Goal: Task Accomplishment & Management: Use online tool/utility

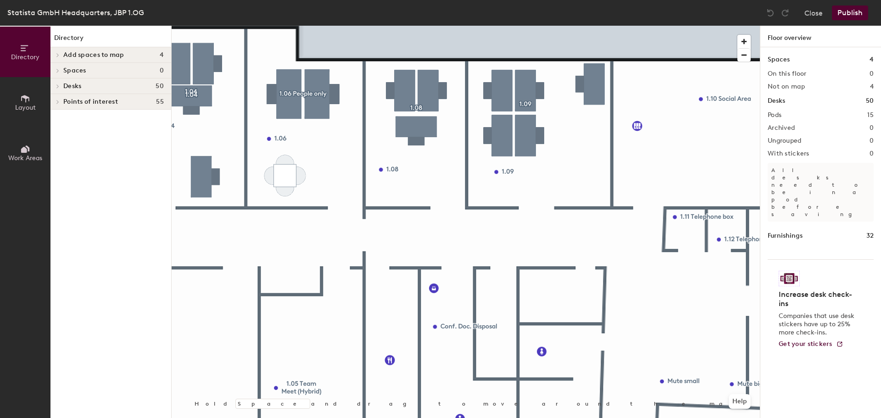
click at [23, 142] on button "Work Areas" at bounding box center [25, 153] width 50 height 50
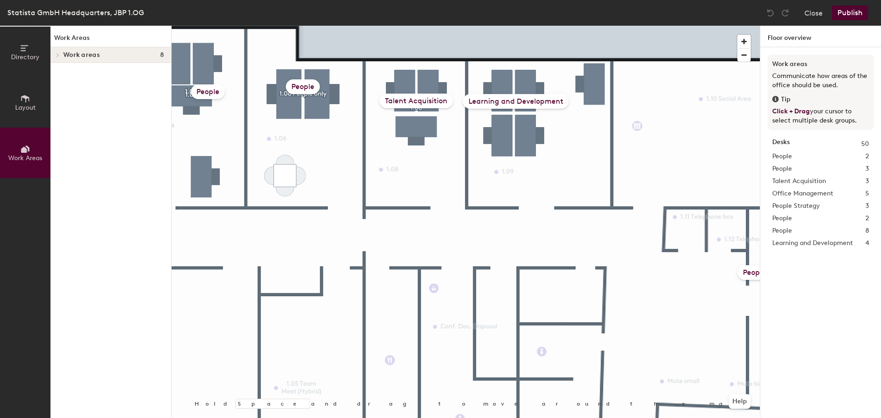
click at [21, 111] on button "Layout" at bounding box center [25, 102] width 50 height 50
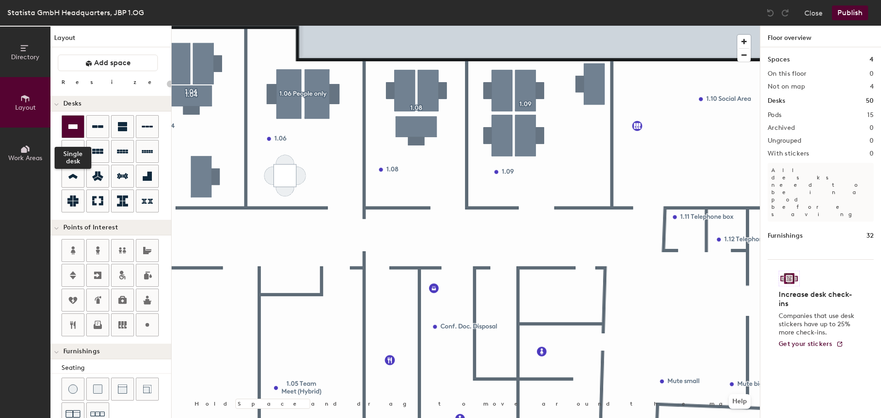
click at [70, 131] on icon at bounding box center [72, 126] width 11 height 11
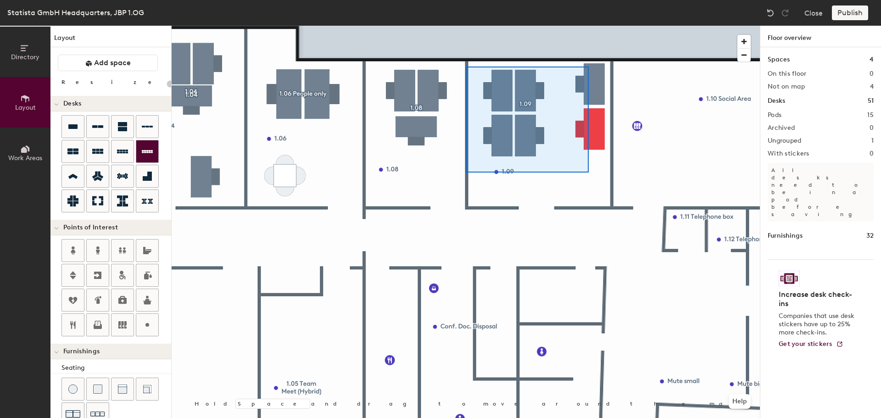
type input "100"
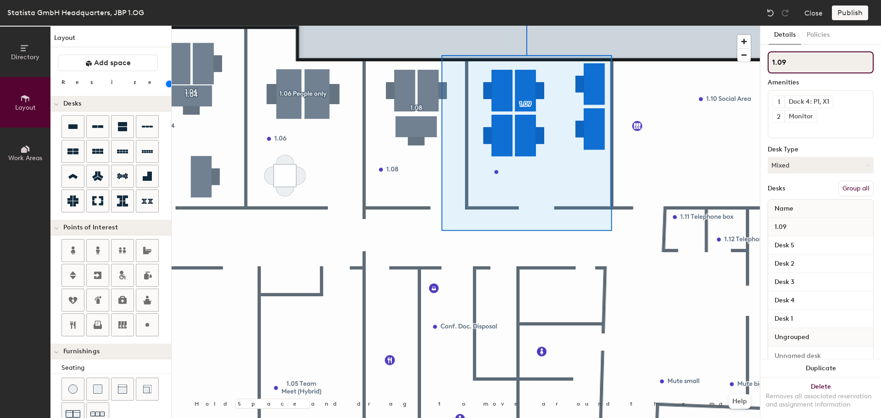
click at [798, 68] on input "1.09" at bounding box center [820, 62] width 106 height 22
click at [751, 64] on div "Directory Layout Work Areas Layout Add space Resize Desks Points of Interest Fu…" at bounding box center [440, 222] width 881 height 392
type input "Desk 6"
click at [802, 169] on button "Mixed" at bounding box center [820, 165] width 106 height 17
click at [797, 217] on div "Hoteled" at bounding box center [814, 221] width 92 height 14
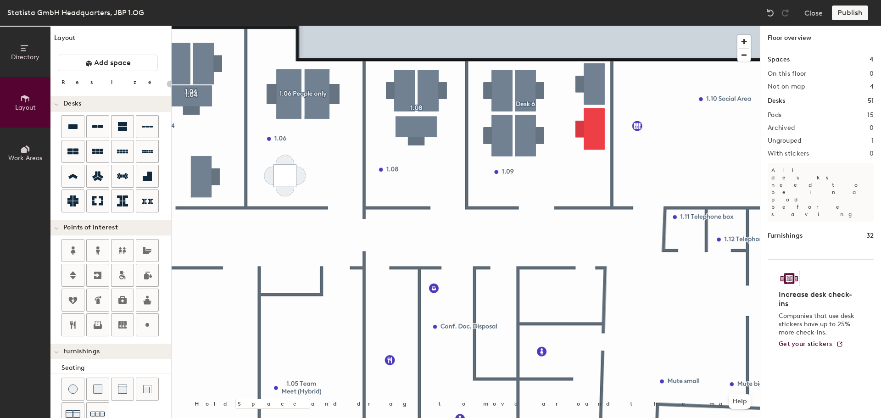
type input "100"
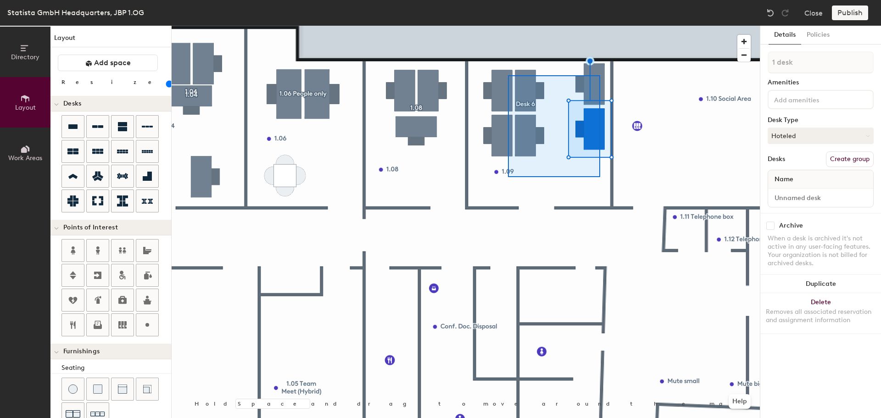
click at [508, 26] on div at bounding box center [466, 26] width 588 height 0
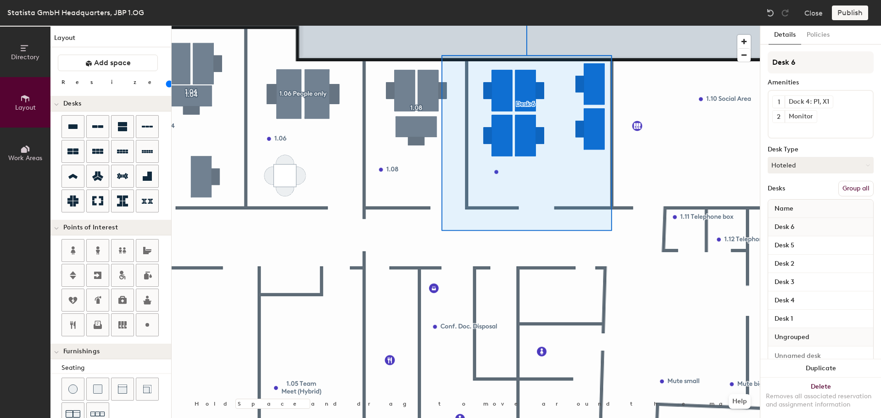
scroll to position [27, 0]
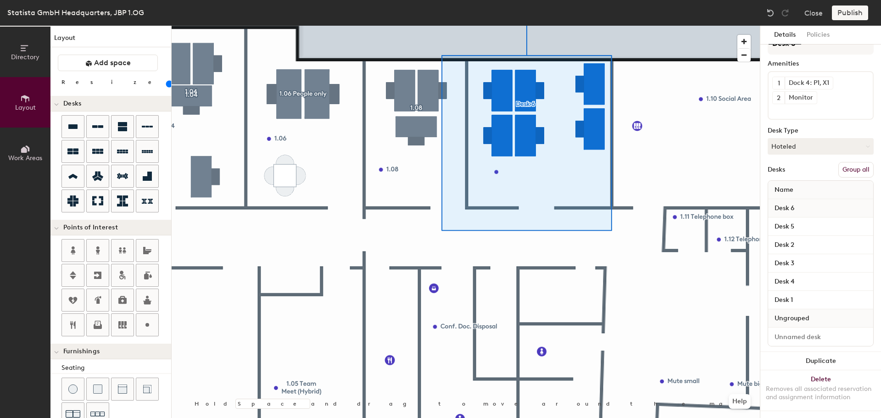
click at [855, 162] on button "Group all" at bounding box center [855, 170] width 35 height 16
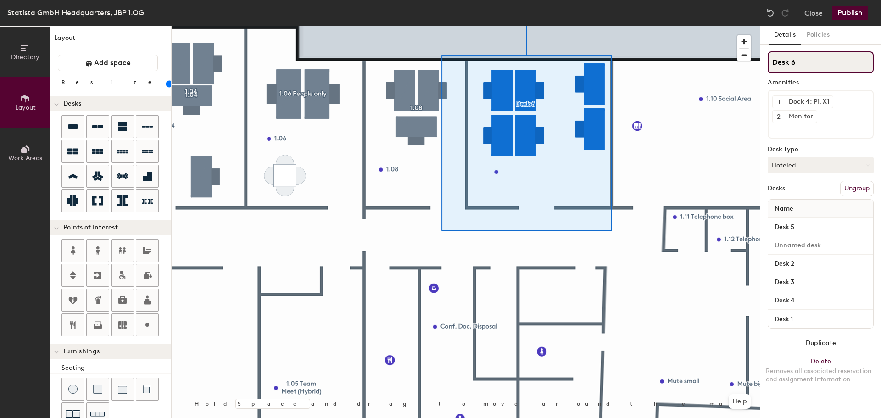
scroll to position [0, 0]
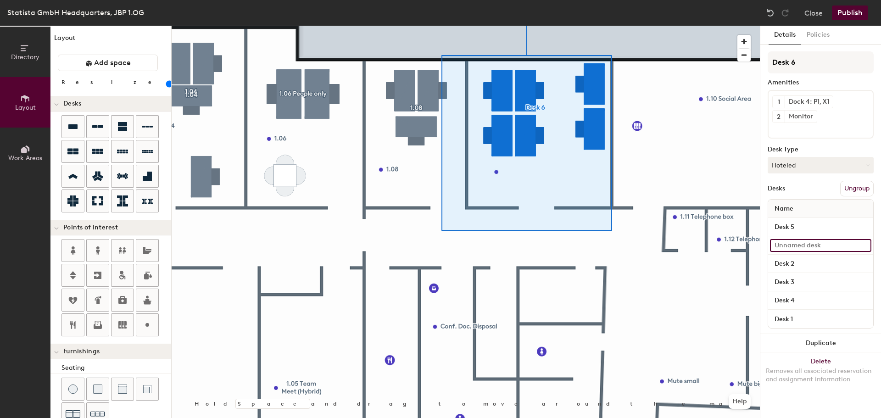
click at [862, 246] on input at bounding box center [820, 245] width 101 height 13
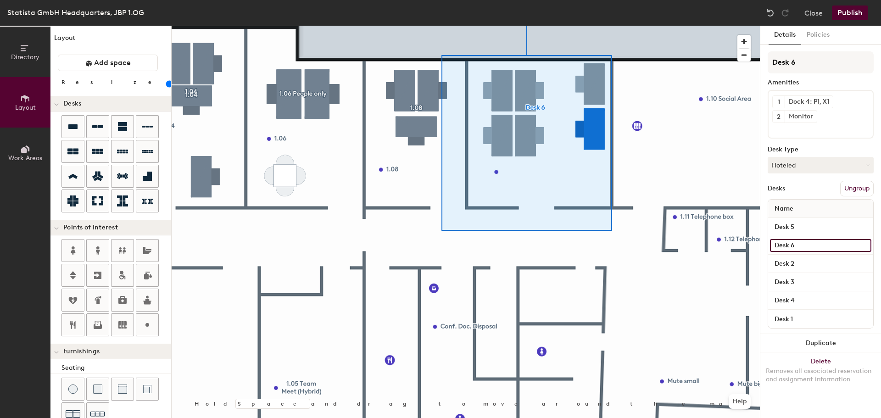
type input "Desk 6"
click at [850, 14] on button "Publish" at bounding box center [850, 13] width 36 height 15
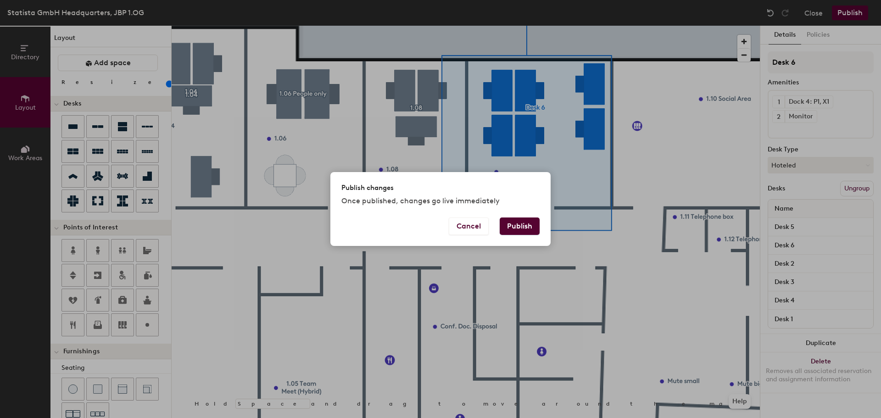
click at [511, 222] on button "Publish" at bounding box center [520, 225] width 40 height 17
type input "20"
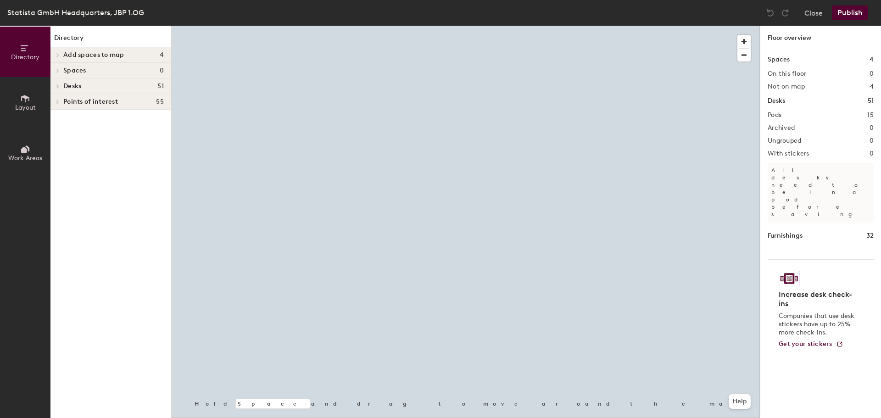
click at [20, 111] on span "Layout" at bounding box center [25, 108] width 21 height 8
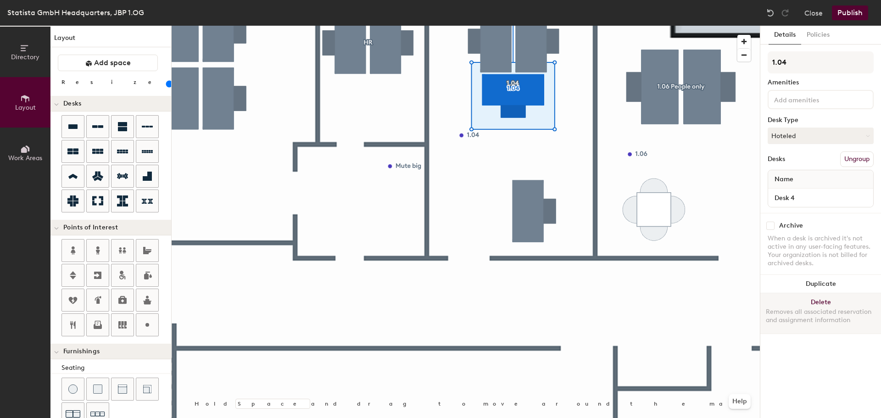
click at [815, 299] on button "Delete Removes all associated reservation and assignment information" at bounding box center [820, 313] width 121 height 40
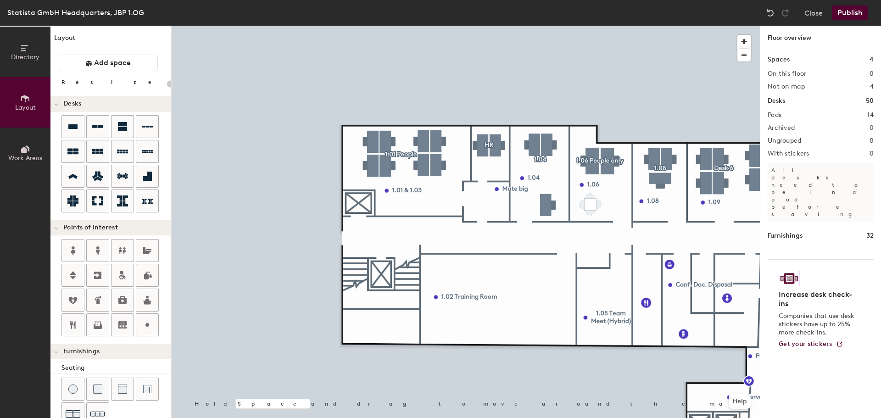
click at [854, 13] on button "Publish" at bounding box center [850, 13] width 36 height 15
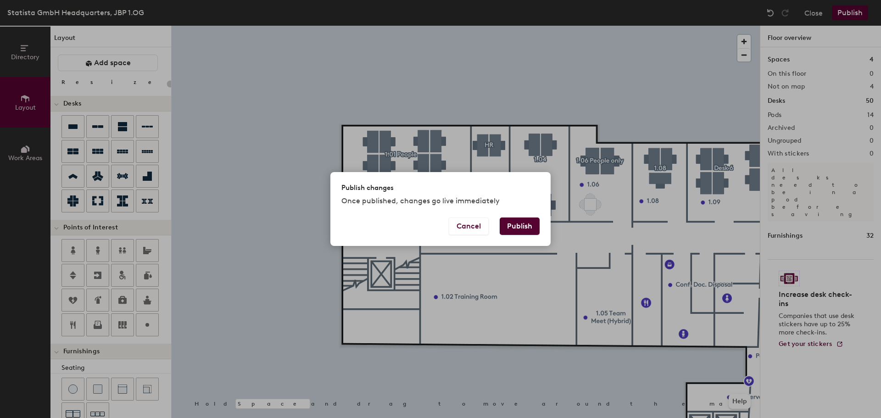
click at [526, 226] on button "Publish" at bounding box center [520, 225] width 40 height 17
type input "20"
